Goal: Task Accomplishment & Management: Manage account settings

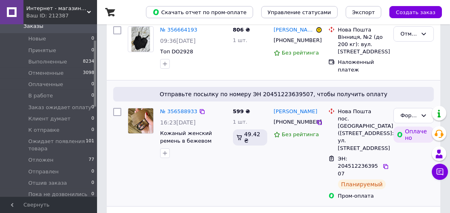
scroll to position [74, 0]
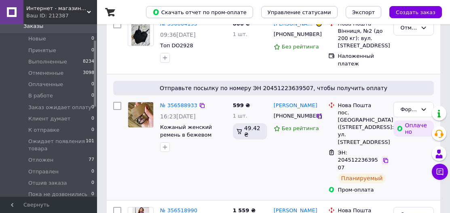
click at [385, 157] on icon at bounding box center [386, 160] width 6 height 6
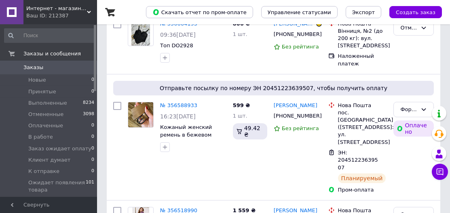
scroll to position [0, 0]
click at [50, 66] on span "Заказы" at bounding box center [48, 67] width 51 height 7
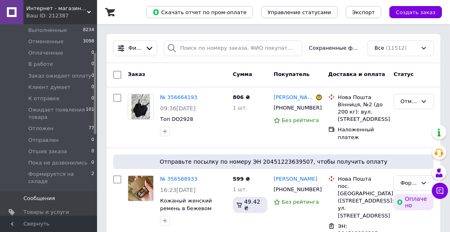
scroll to position [74, 0]
click at [51, 208] on span "Товары и услуги" at bounding box center [46, 211] width 46 height 7
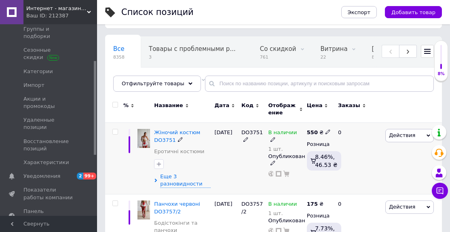
scroll to position [68, 0]
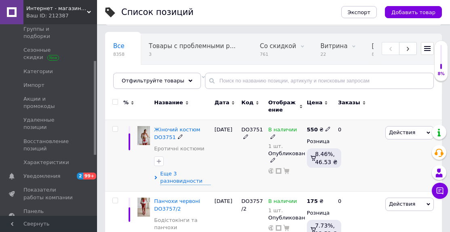
click at [326, 127] on icon at bounding box center [328, 129] width 5 height 5
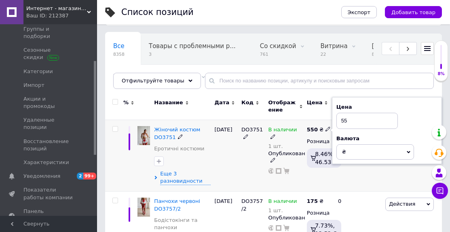
type input "5"
type input "929"
click at [178, 178] on span "Еще 3 разновидности" at bounding box center [185, 177] width 50 height 15
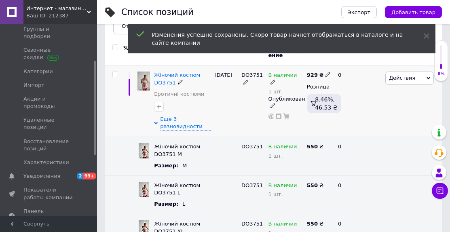
scroll to position [126, 0]
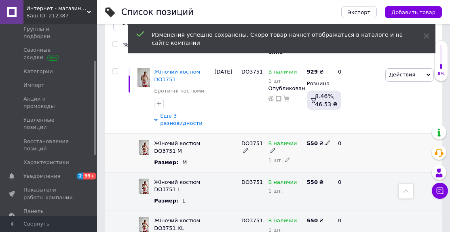
click at [326, 140] on icon at bounding box center [328, 142] width 5 height 5
type input "5"
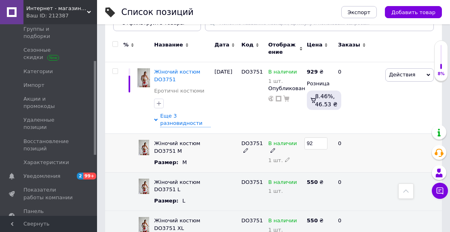
type input "929"
click at [326, 179] on icon at bounding box center [328, 181] width 5 height 5
type input "5"
type input "929"
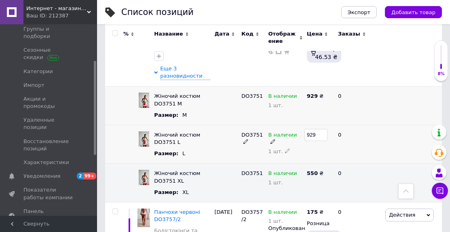
scroll to position [174, 0]
click at [327, 170] on icon at bounding box center [328, 172] width 5 height 5
type input "5"
type input "929"
click at [348, 150] on div "0" at bounding box center [358, 144] width 50 height 39
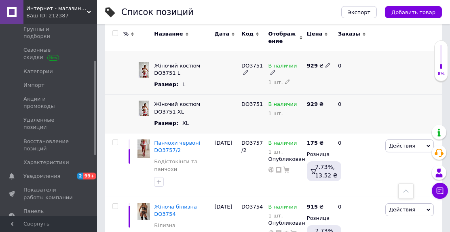
scroll to position [245, 0]
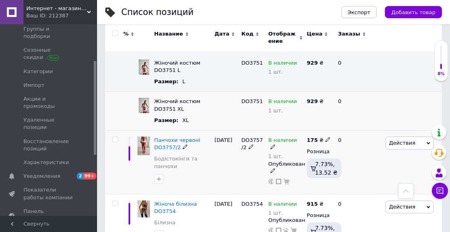
click at [326, 137] on icon at bounding box center [328, 139] width 5 height 5
type input "1"
type input "285"
click at [238, 186] on div "[DATE]" at bounding box center [226, 163] width 27 height 64
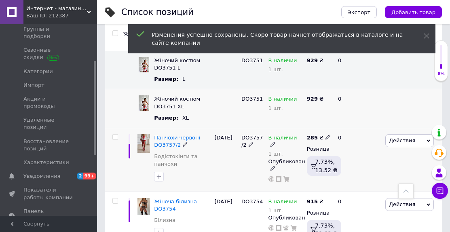
click at [237, 169] on div "[DATE]" at bounding box center [226, 160] width 27 height 64
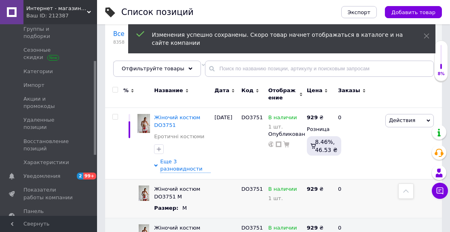
scroll to position [78, 0]
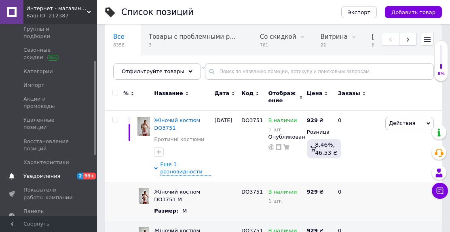
click at [75, 173] on span "2 99+" at bounding box center [86, 176] width 22 height 7
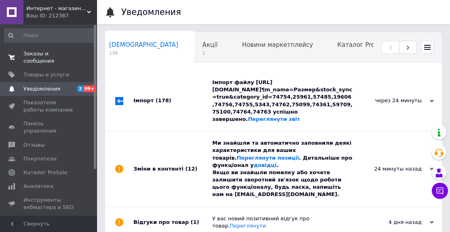
click at [41, 56] on span "Заказы и сообщения" at bounding box center [48, 57] width 51 height 15
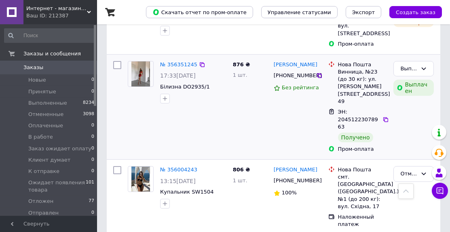
scroll to position [434, 0]
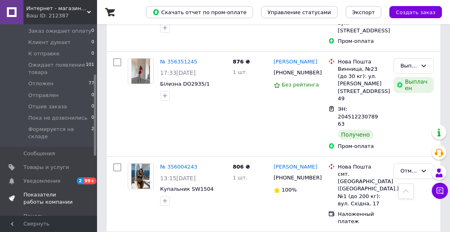
click at [38, 191] on span "Показатели работы компании" at bounding box center [48, 198] width 51 height 15
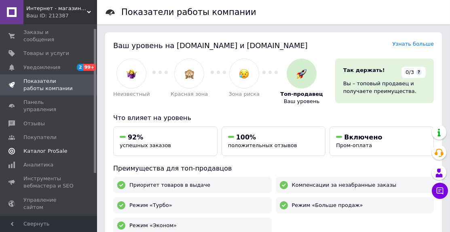
scroll to position [5, 0]
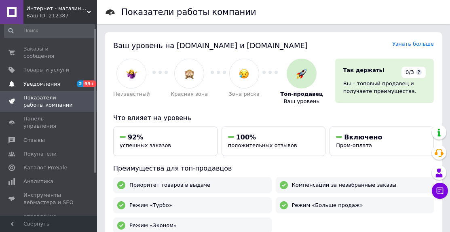
click at [39, 83] on span "Уведомления" at bounding box center [41, 83] width 37 height 7
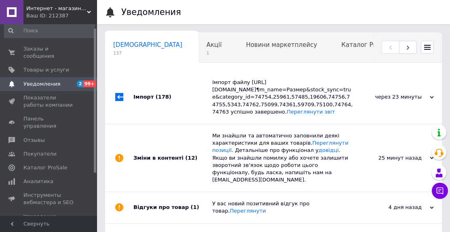
scroll to position [0, 4]
click at [31, 51] on span "Заказы и сообщения" at bounding box center [48, 52] width 51 height 15
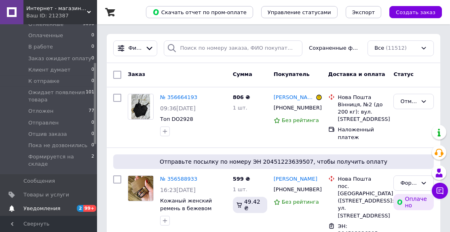
click at [62, 205] on span "Уведомления" at bounding box center [48, 208] width 51 height 7
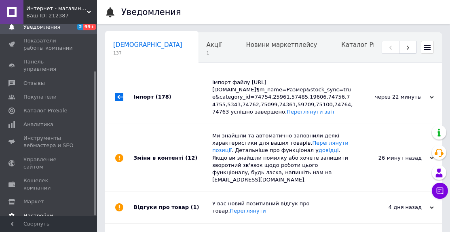
scroll to position [0, 4]
click at [203, 54] on span "1" at bounding box center [210, 53] width 15 height 6
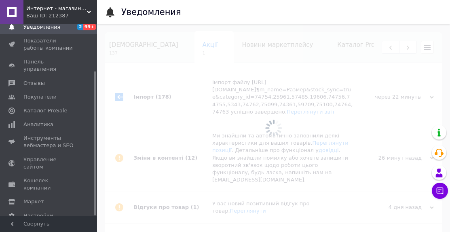
scroll to position [0, 62]
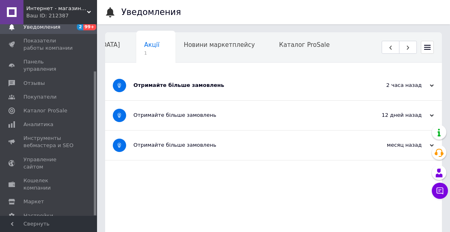
click at [166, 89] on div "Отримайте більше замовлень" at bounding box center [243, 86] width 220 height 30
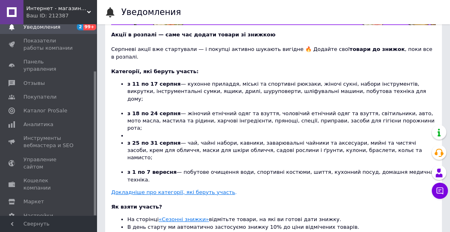
scroll to position [173, 0]
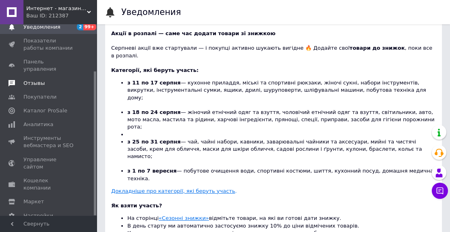
click at [38, 77] on link "Отзывы" at bounding box center [49, 83] width 99 height 14
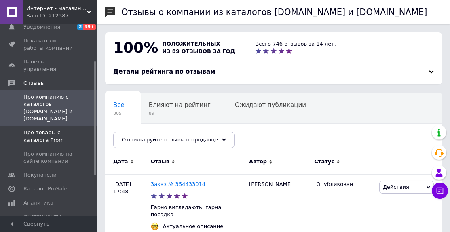
click at [38, 129] on span "Про товары с каталога Prom" at bounding box center [48, 136] width 51 height 15
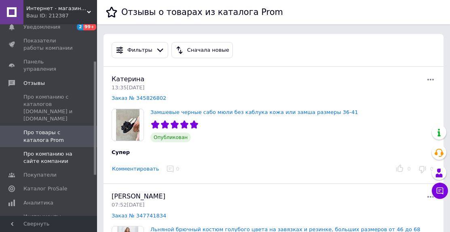
click at [36, 150] on span "Про компанию на сайте компании" at bounding box center [48, 157] width 51 height 15
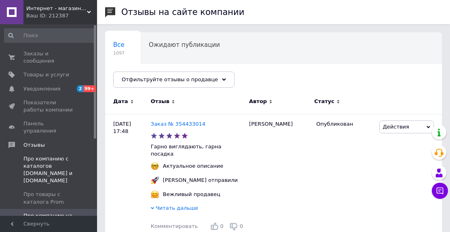
scroll to position [0, 0]
click at [44, 89] on span "Уведомления" at bounding box center [41, 88] width 37 height 7
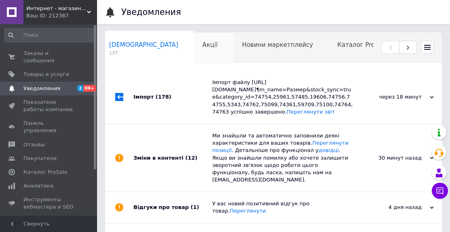
click at [195, 52] on div "Акції 0" at bounding box center [215, 48] width 40 height 31
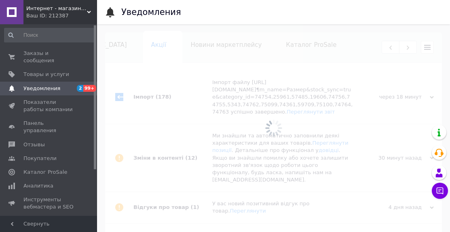
scroll to position [0, 62]
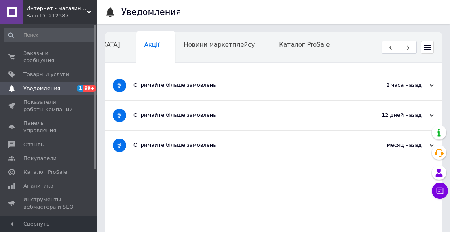
click at [115, 72] on span "Навчання та заходи" at bounding box center [83, 75] width 64 height 7
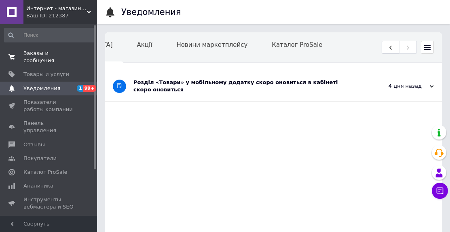
click at [46, 60] on span "Заказы и сообщения" at bounding box center [48, 57] width 51 height 15
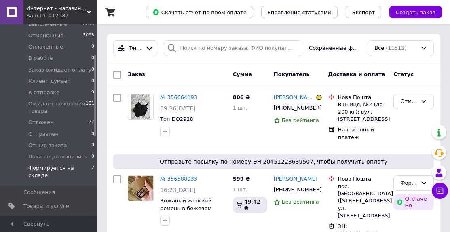
scroll to position [82, 0]
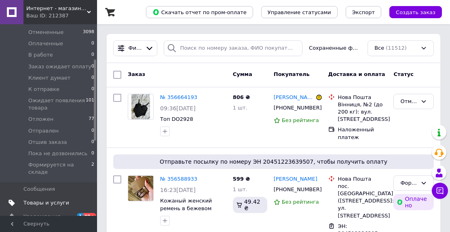
click at [48, 199] on span "Товары и услуги" at bounding box center [46, 202] width 46 height 7
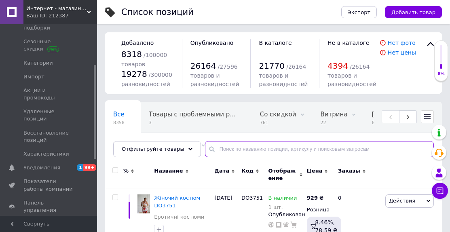
click at [236, 150] on input "text" at bounding box center [319, 149] width 229 height 16
type input "фрея"
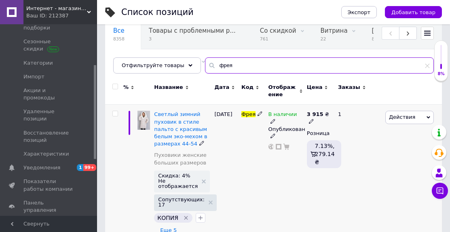
scroll to position [94, 0]
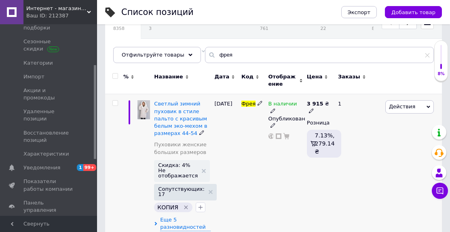
click at [406, 108] on span "Действия" at bounding box center [409, 106] width 49 height 13
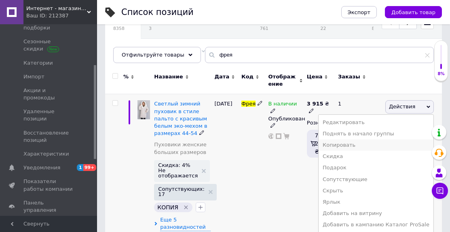
click at [361, 144] on li "Копировать" at bounding box center [376, 145] width 115 height 11
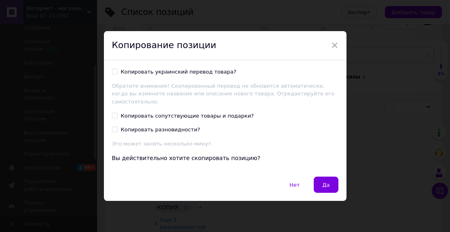
click at [113, 74] on input "Копировать украинский перевод товара?" at bounding box center [114, 71] width 5 height 5
checkbox input "true"
click at [112, 113] on input "Копировать сопутствующие товары и подарки?" at bounding box center [114, 115] width 5 height 5
checkbox input "true"
click at [113, 127] on input "Копировать разновидности?" at bounding box center [114, 129] width 5 height 5
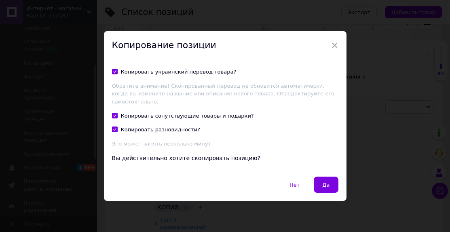
checkbox input "true"
click at [324, 182] on span "Да" at bounding box center [325, 185] width 7 height 6
